Goal: Information Seeking & Learning: Learn about a topic

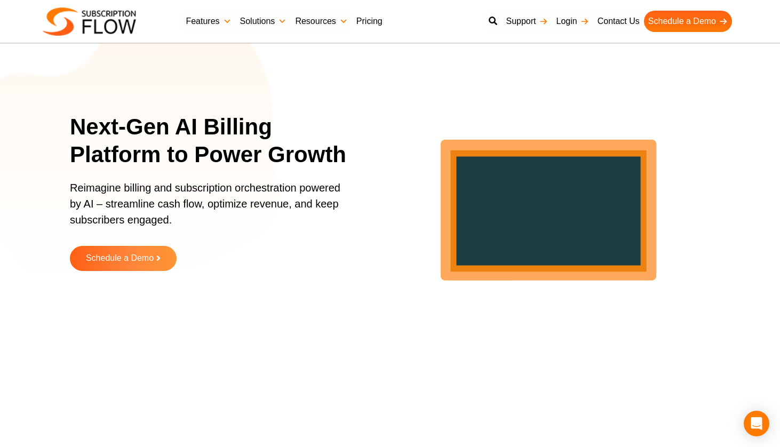
click at [378, 20] on link "Pricing" at bounding box center [369, 21] width 35 height 21
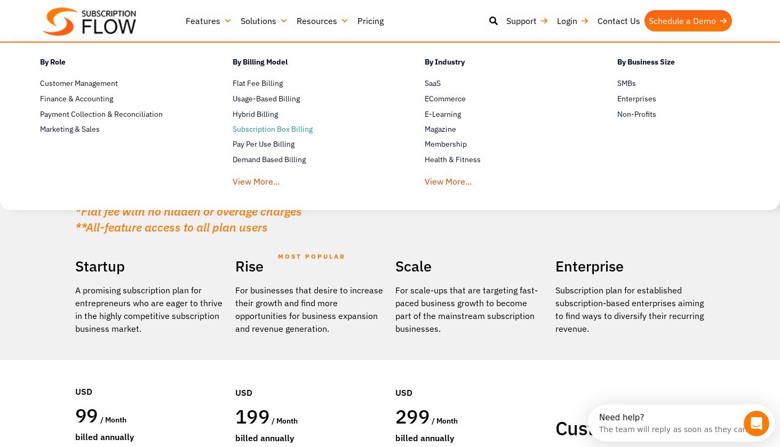
click at [271, 128] on span "Subscription Box Billing" at bounding box center [273, 129] width 80 height 11
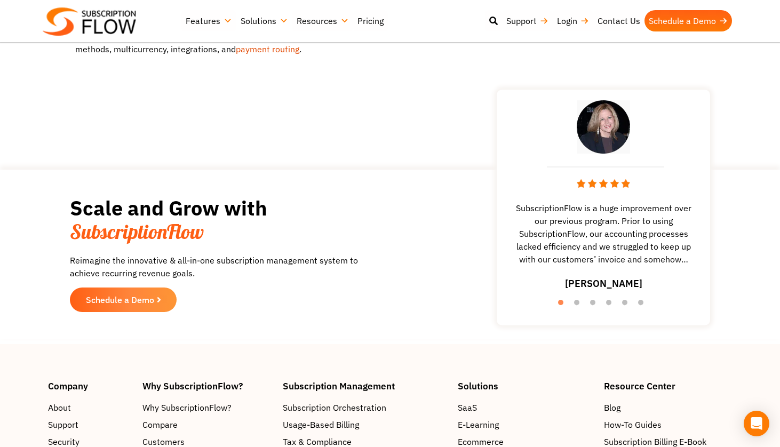
scroll to position [1826, 0]
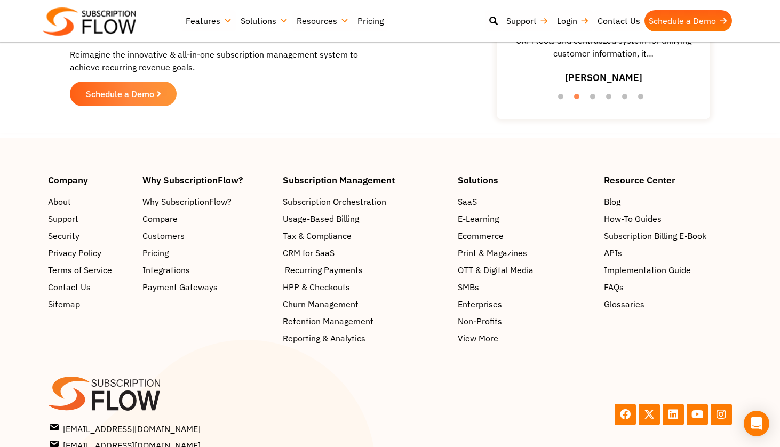
click at [337, 272] on span "Recurring Payments" at bounding box center [324, 270] width 78 height 13
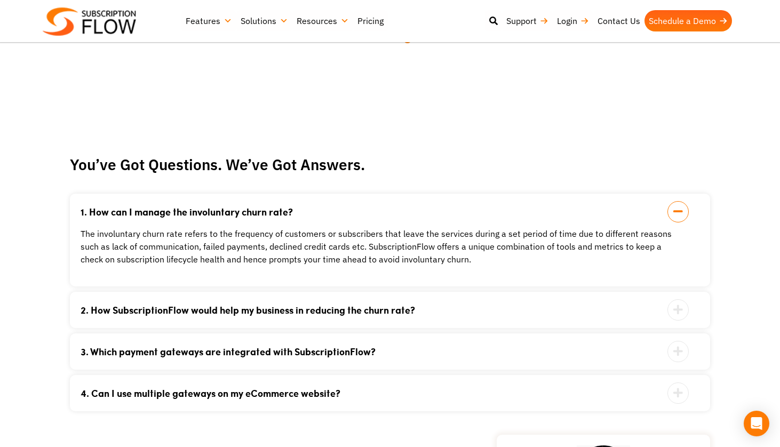
scroll to position [1760, 0]
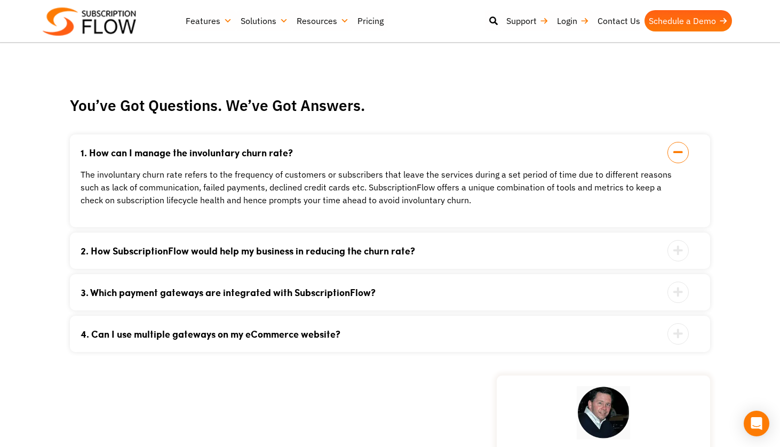
click at [292, 285] on div "3. Which payment gateways are integrated with SubscriptionFlow? SubscriptionFlo…" at bounding box center [390, 292] width 640 height 36
click at [288, 293] on link "3. Which payment gateways are integrated with SubscriptionFlow?" at bounding box center [377, 293] width 592 height 10
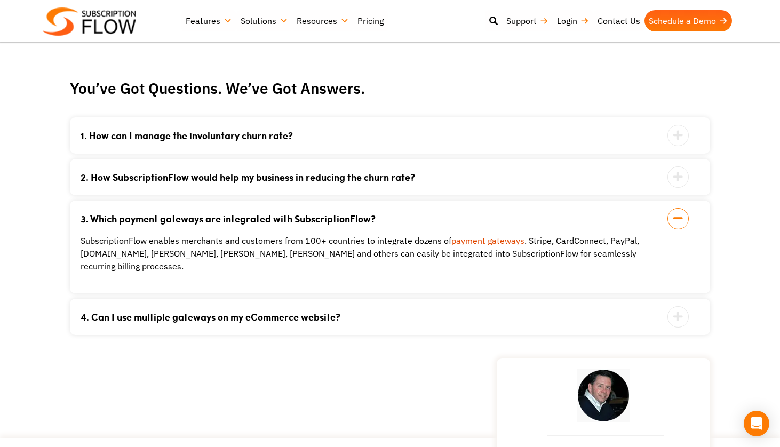
scroll to position [1780, 0]
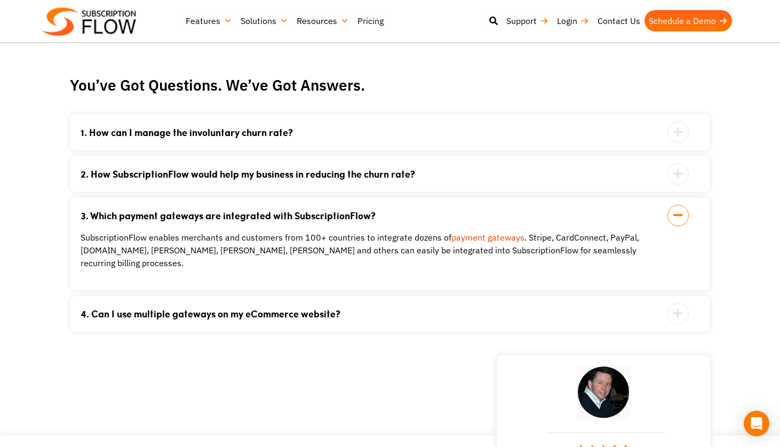
click at [285, 309] on link "4. Can I use multiple gateways on my eCommerce website?" at bounding box center [377, 314] width 592 height 10
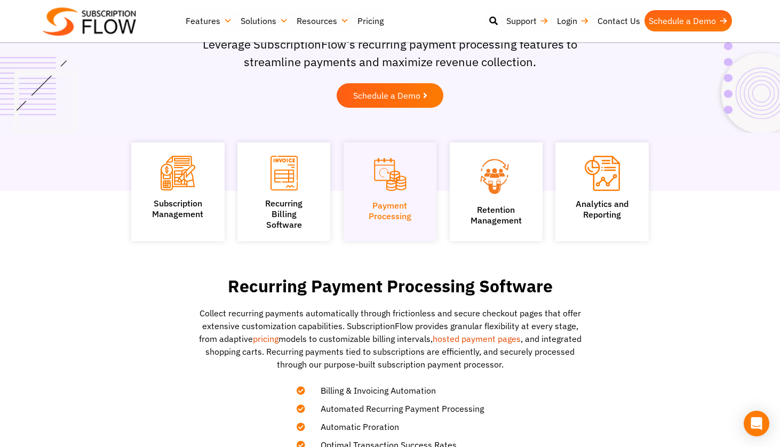
scroll to position [213, 0]
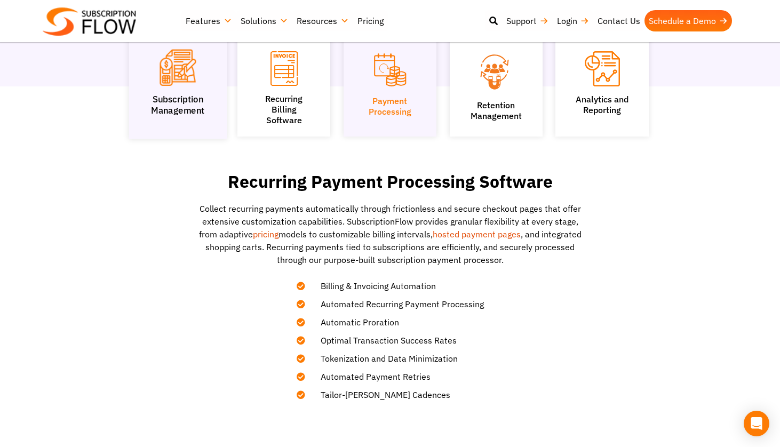
click at [193, 96] on link "Subscription Management" at bounding box center [178, 105] width 54 height 22
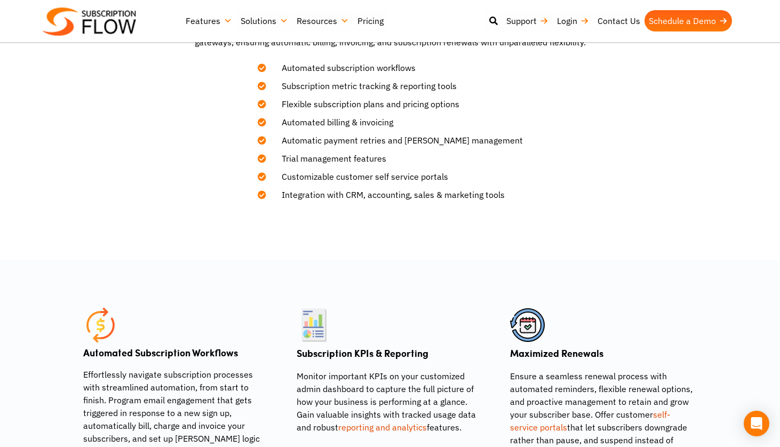
scroll to position [462, 0]
